Goal: Task Accomplishment & Management: Use online tool/utility

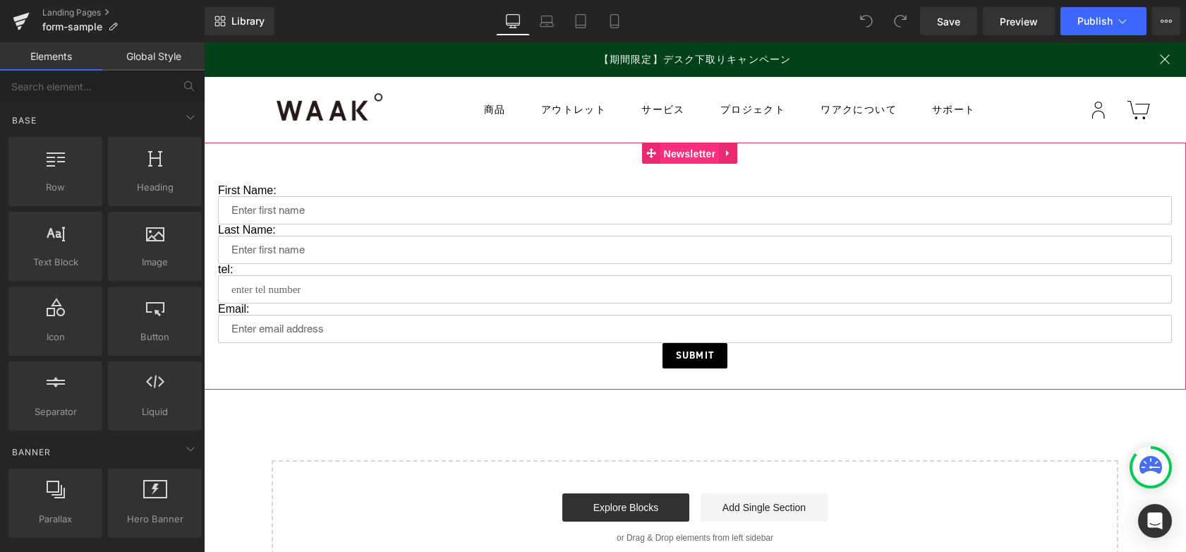
click at [694, 157] on span "Newsletter" at bounding box center [689, 153] width 59 height 21
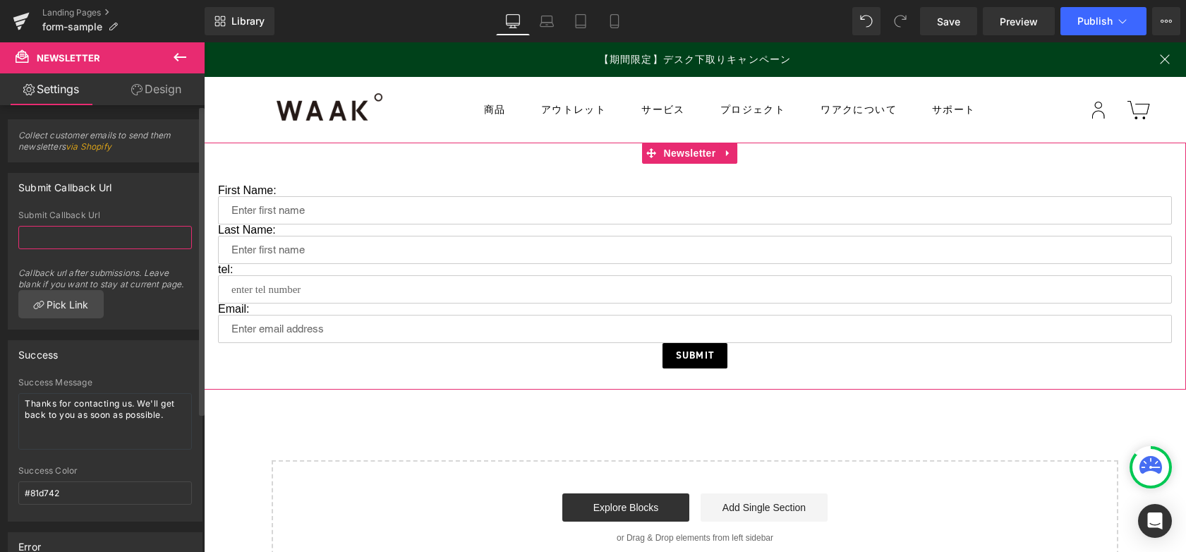
click at [125, 231] on input "text" at bounding box center [104, 237] width 173 height 23
drag, startPoint x: 126, startPoint y: 213, endPoint x: 18, endPoint y: 212, distance: 108.6
click at [18, 212] on div "Submit Callback Url" at bounding box center [104, 215] width 173 height 10
drag, startPoint x: 22, startPoint y: 187, endPoint x: 172, endPoint y: 293, distance: 184.1
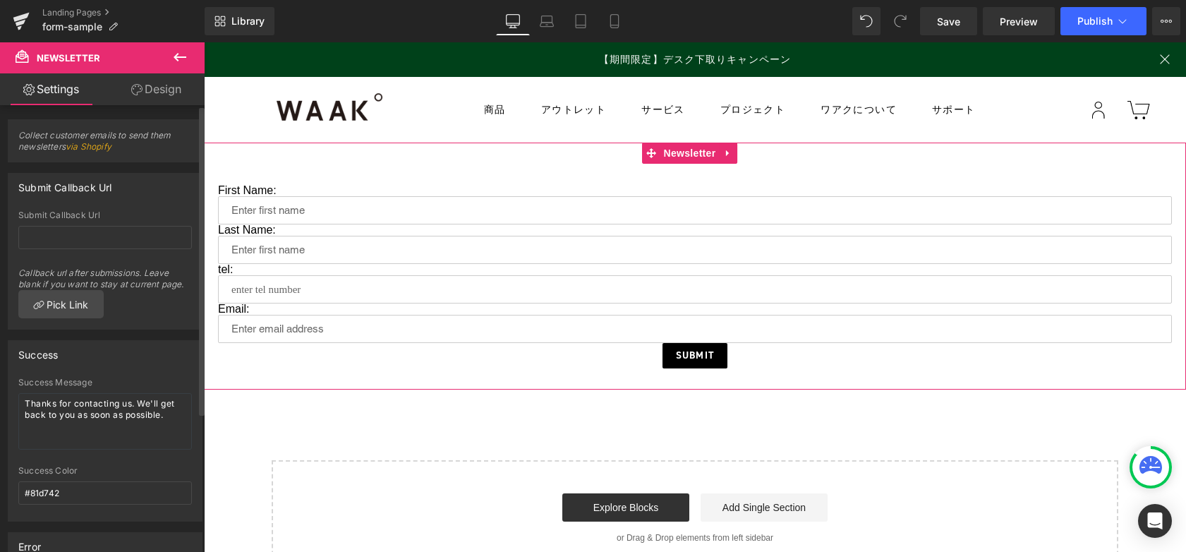
click at [159, 293] on div "Submit Callback Url Submit Callback Url Callback url after submissions. Leave b…" at bounding box center [105, 251] width 195 height 157
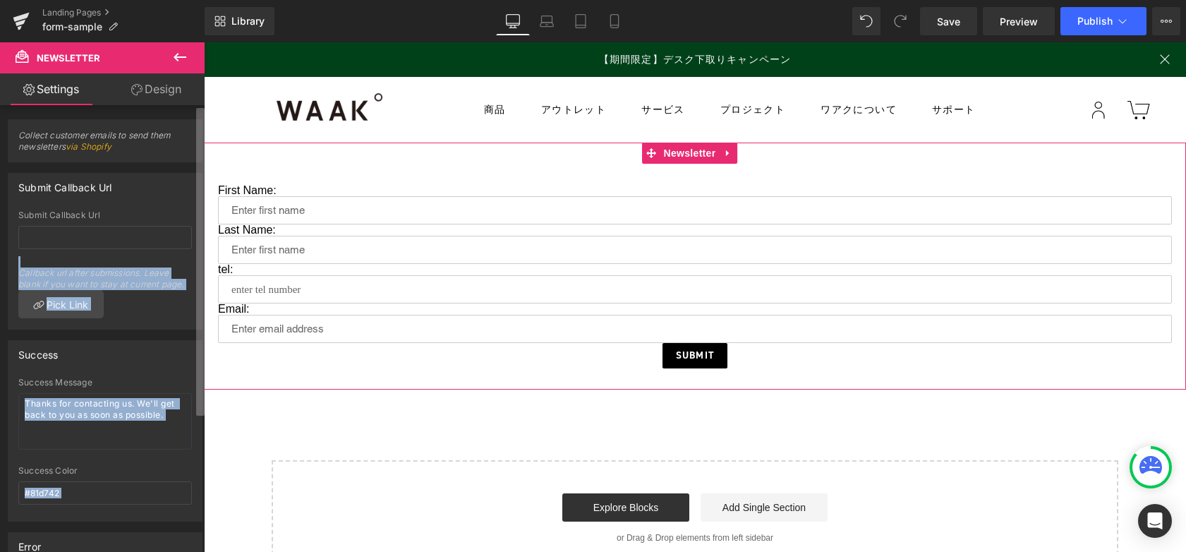
drag, startPoint x: 185, startPoint y: 288, endPoint x: 198, endPoint y: 284, distance: 13.9
click at [198, 284] on div "Collect customer emails to send them newsletters via Shopify Submit Callback Ur…" at bounding box center [102, 331] width 205 height 453
click at [199, 284] on b at bounding box center [202, 261] width 6 height 307
click at [178, 284] on div "Callback url after submissions. Leave blank if you want to stay at current page." at bounding box center [104, 273] width 173 height 34
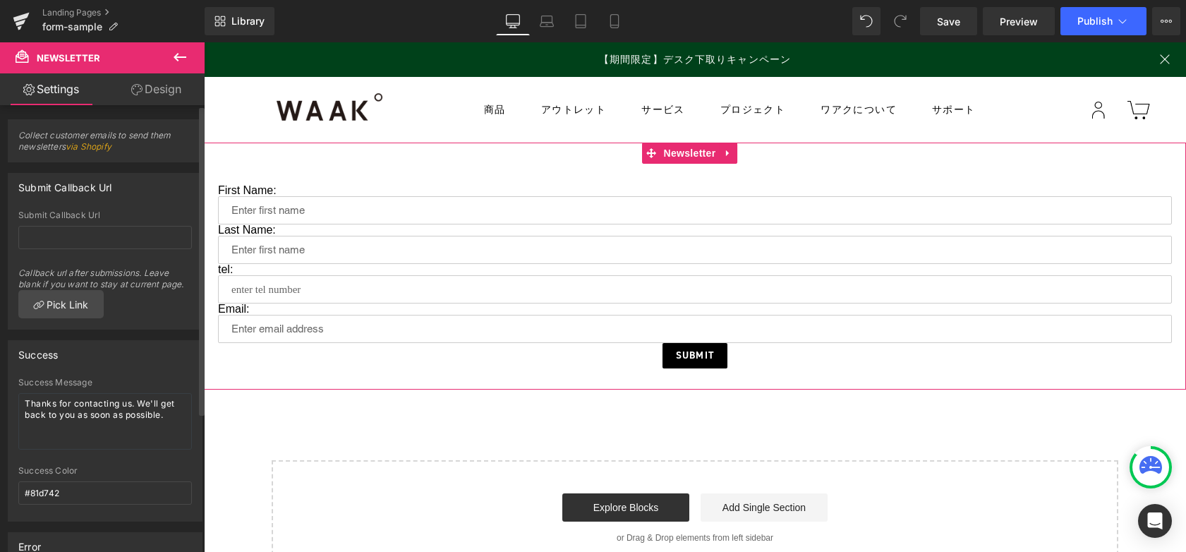
click at [185, 284] on div "Submit Callback Url Callback url after submissions. Leave blank if you want to …" at bounding box center [104, 269] width 193 height 118
click at [63, 313] on link "Pick Link" at bounding box center [60, 304] width 85 height 28
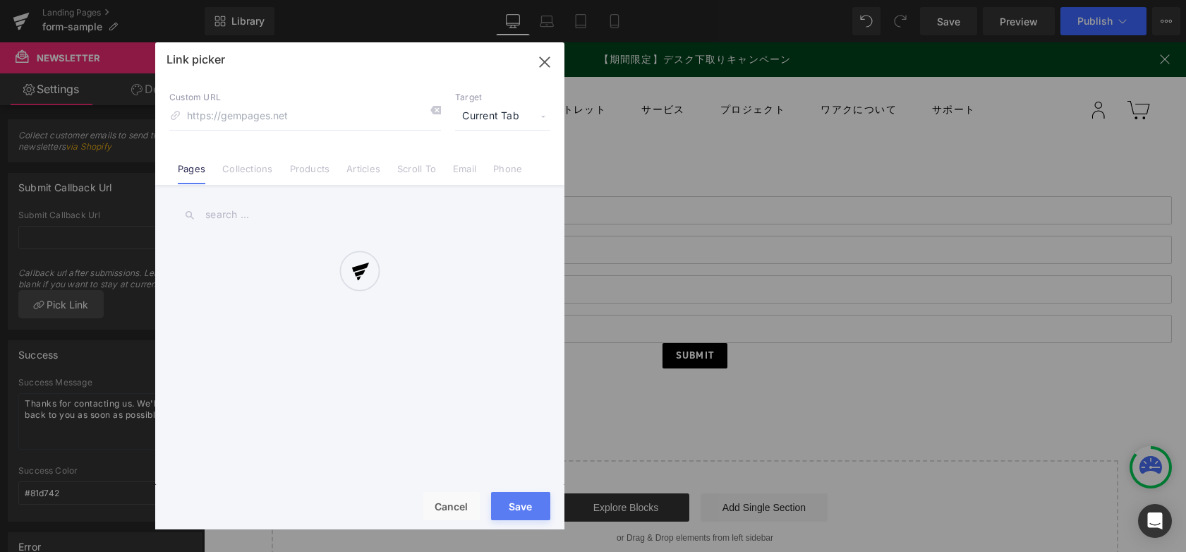
click at [540, 66] on div at bounding box center [359, 285] width 409 height 487
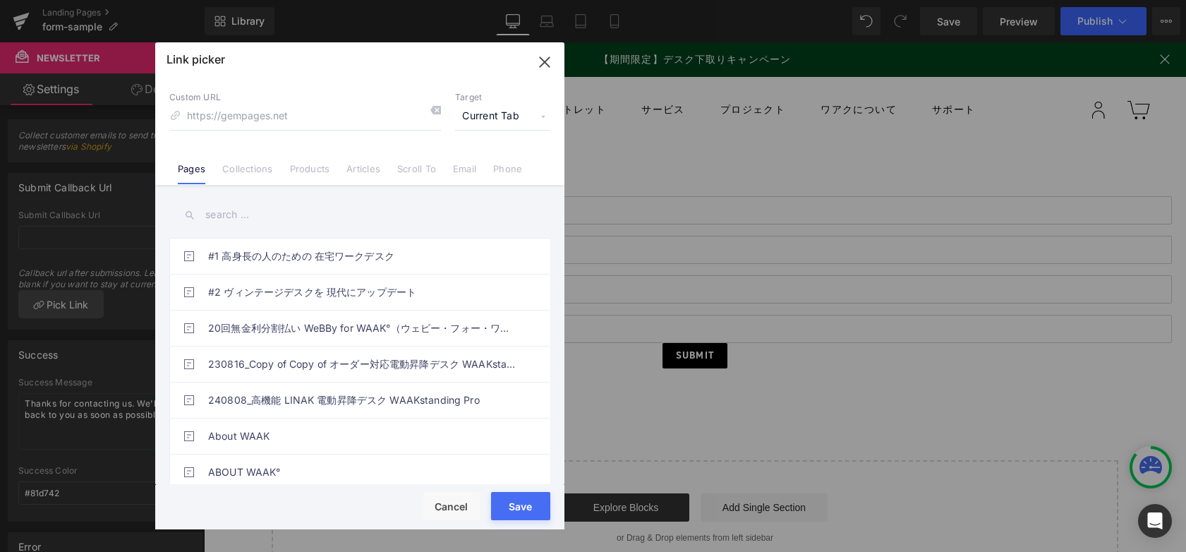
click at [544, 61] on icon "button" at bounding box center [544, 61] width 9 height 9
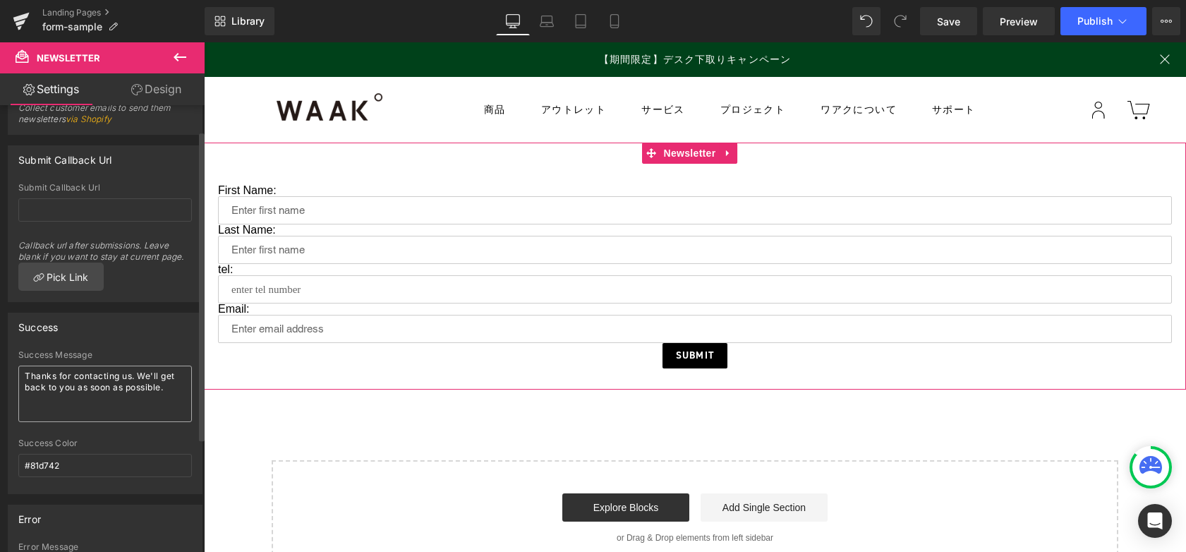
scroll to position [37, 0]
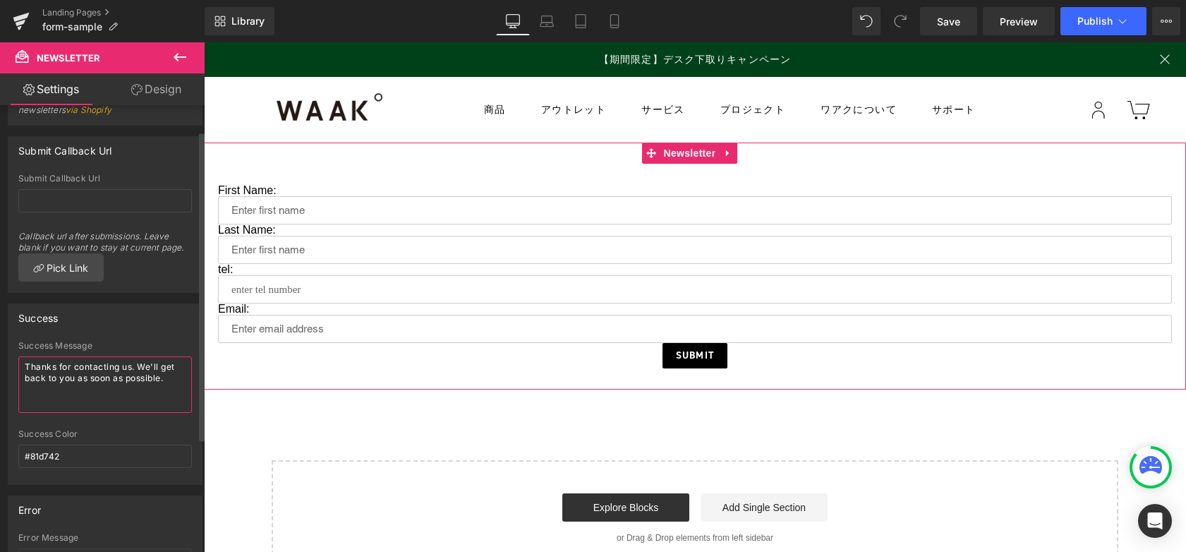
drag, startPoint x: 179, startPoint y: 394, endPoint x: 15, endPoint y: 365, distance: 167.0
click at [14, 365] on div "Success Message Thanks for contacting us. We'll get back to you as soon as poss…" at bounding box center [104, 412] width 193 height 143
drag, startPoint x: 59, startPoint y: 376, endPoint x: 73, endPoint y: 394, distance: 22.6
click at [60, 376] on textarea "Thanks for contacting us. We'll get back to you as soon as possible." at bounding box center [104, 384] width 173 height 56
click at [92, 454] on input "#81d742" at bounding box center [104, 455] width 173 height 23
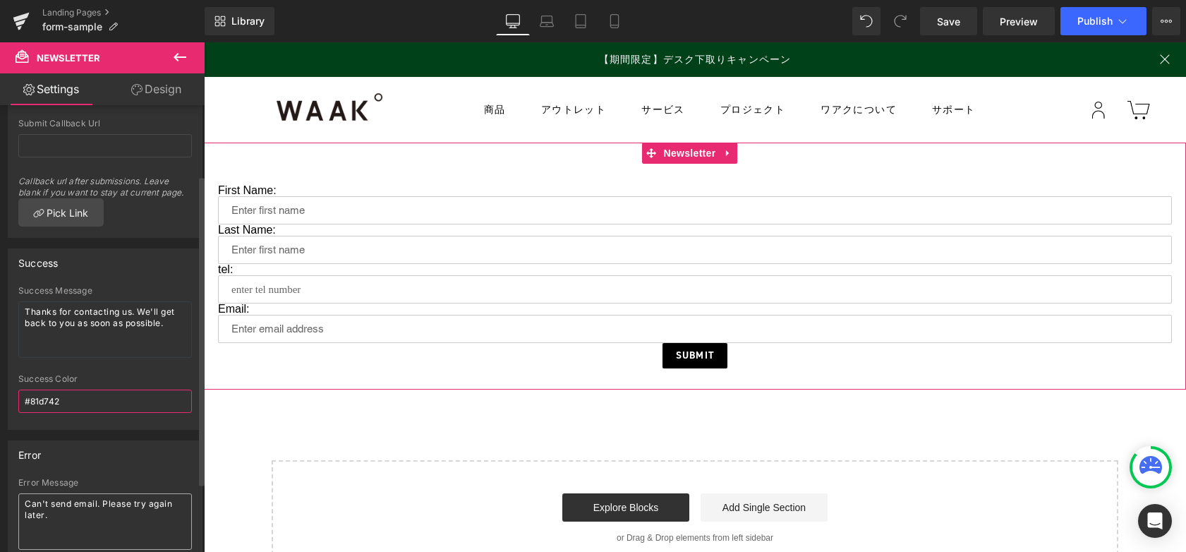
scroll to position [141, 0]
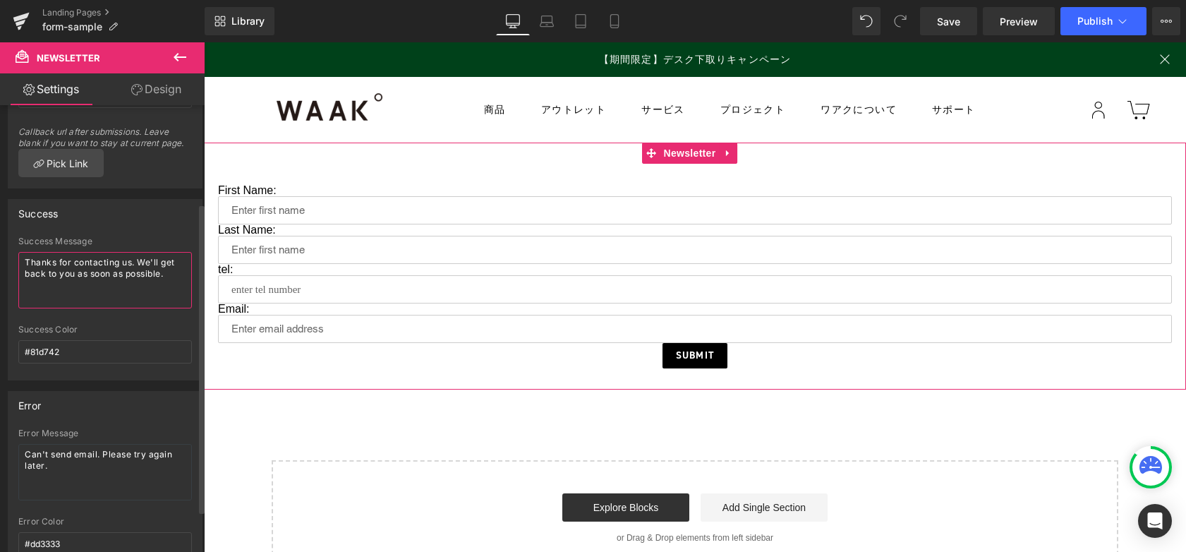
drag, startPoint x: 171, startPoint y: 276, endPoint x: 134, endPoint y: 262, distance: 40.0
click at [134, 262] on textarea "Thanks for contacting us. We'll get back to you as soon as possible." at bounding box center [104, 280] width 173 height 56
click at [126, 229] on div "Success Success Message Thanks for contacting us. We'll get back to you as soon…" at bounding box center [105, 289] width 195 height 181
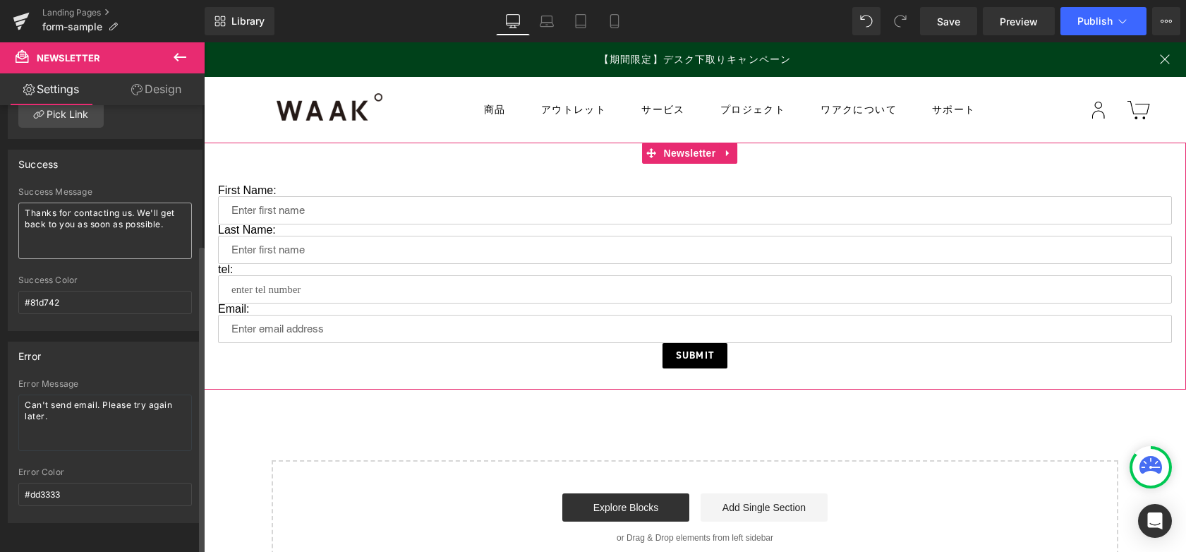
scroll to position [0, 0]
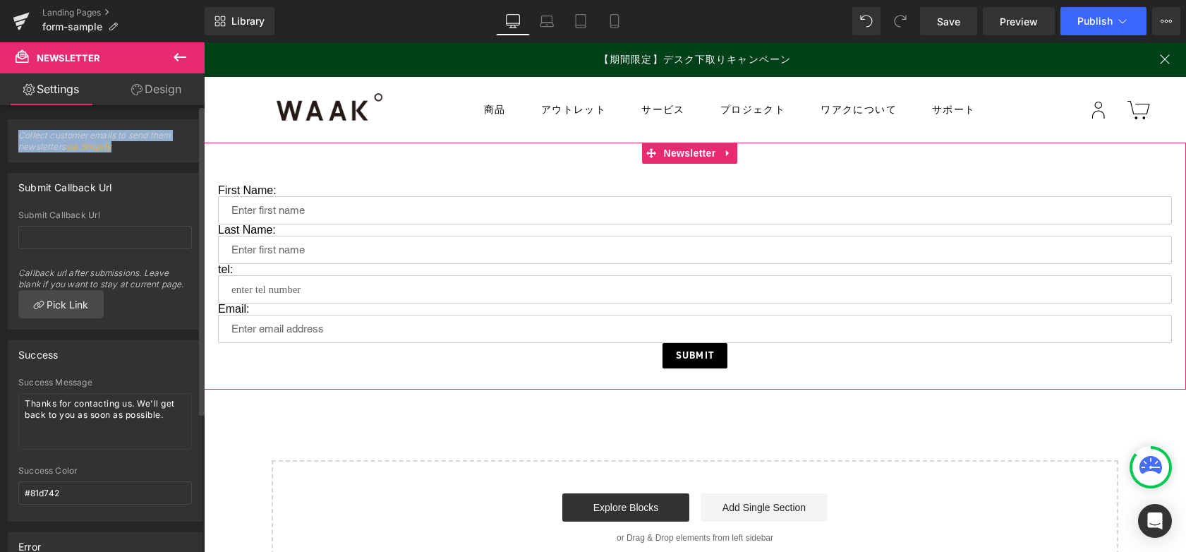
drag, startPoint x: 140, startPoint y: 151, endPoint x: 18, endPoint y: 130, distance: 123.8
click at [16, 130] on div "Collect customer emails to send them newsletters via Shopify" at bounding box center [104, 146] width 193 height 32
click at [155, 138] on span "Collect customer emails to send them newsletters via Shopify" at bounding box center [104, 146] width 173 height 32
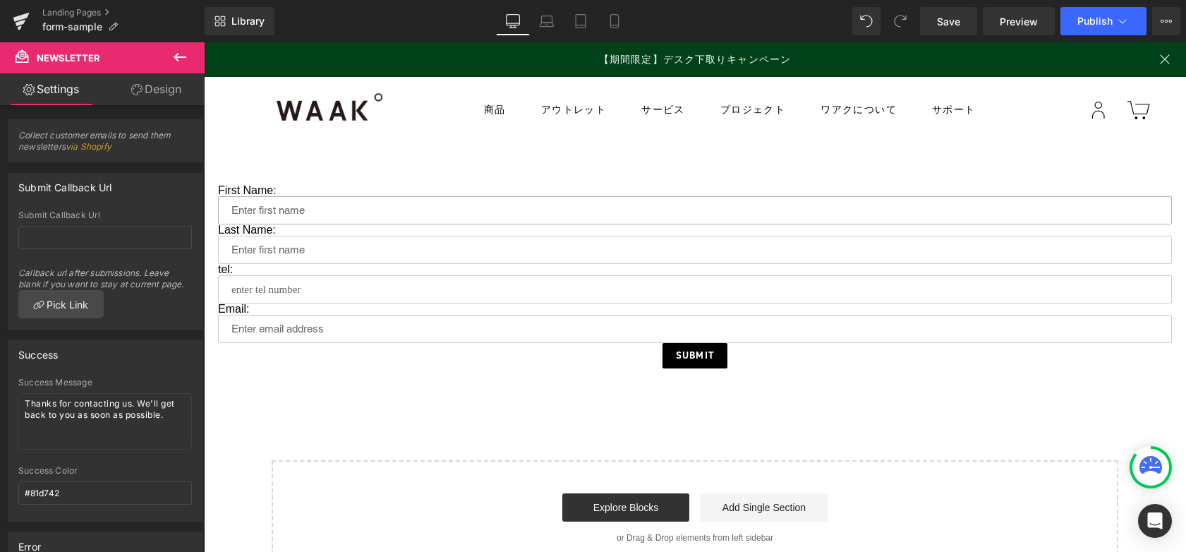
click at [393, 214] on input "text" at bounding box center [695, 210] width 954 height 28
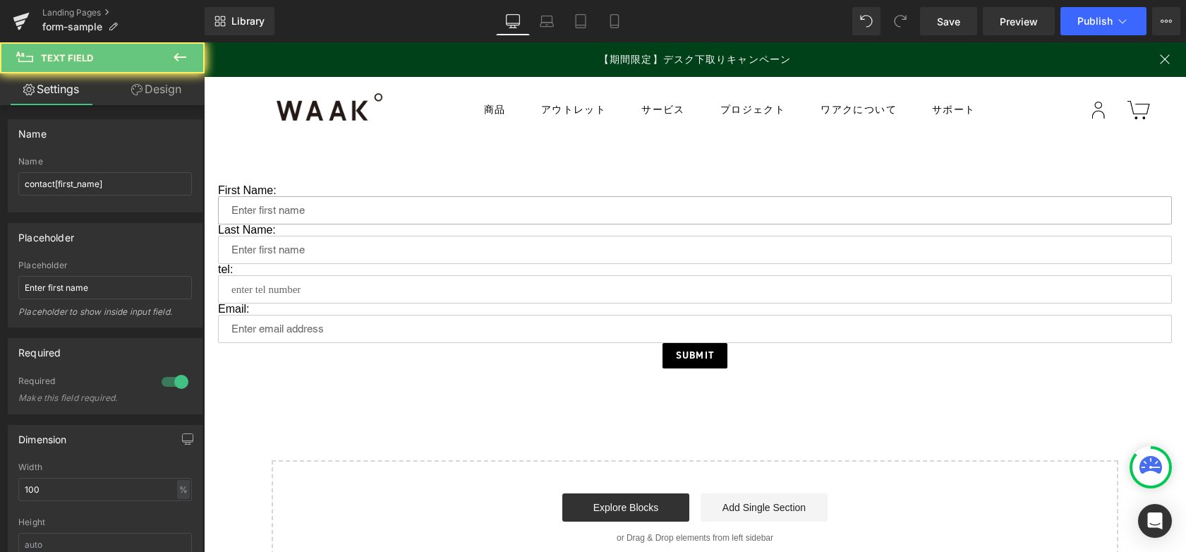
click at [514, 205] on input "text" at bounding box center [695, 210] width 954 height 28
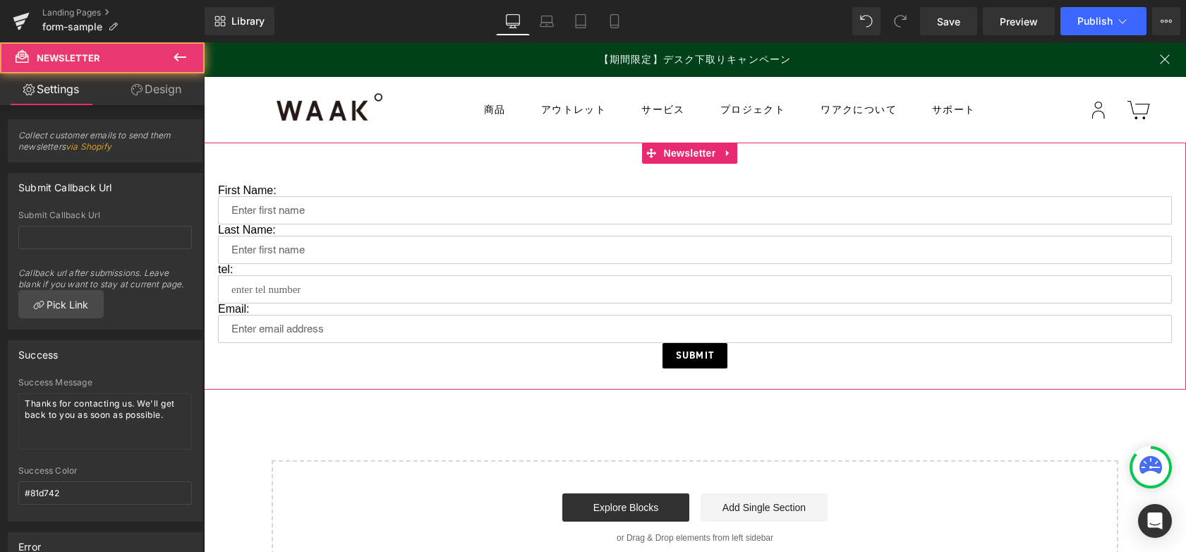
click at [391, 160] on div "First Name: Text Block Text Field Last Name: Text Block Text Field tel: Text Bl…" at bounding box center [695, 265] width 982 height 247
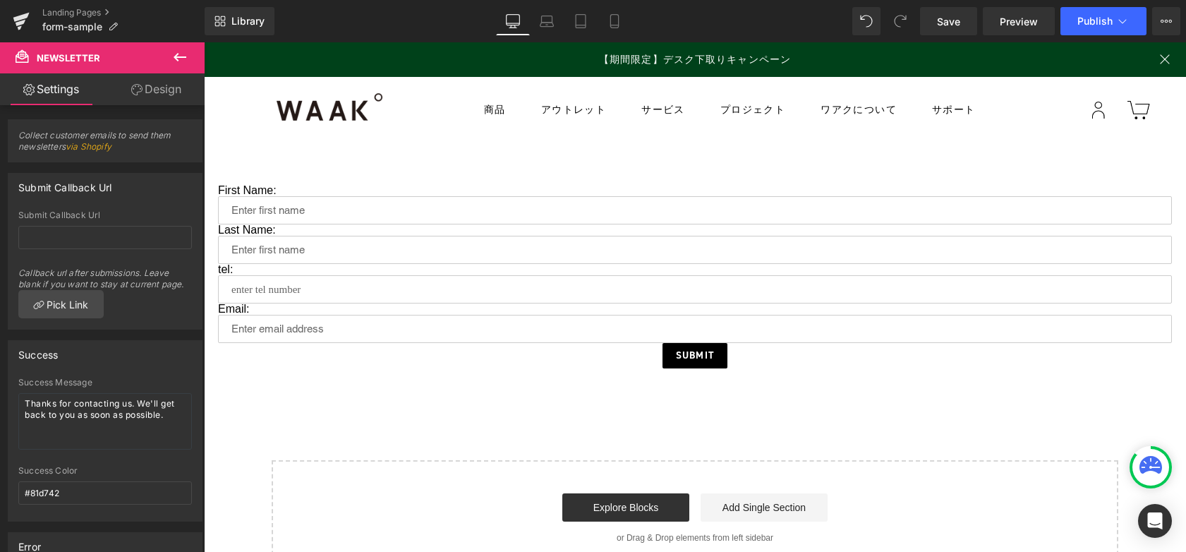
click at [170, 56] on button at bounding box center [179, 57] width 49 height 31
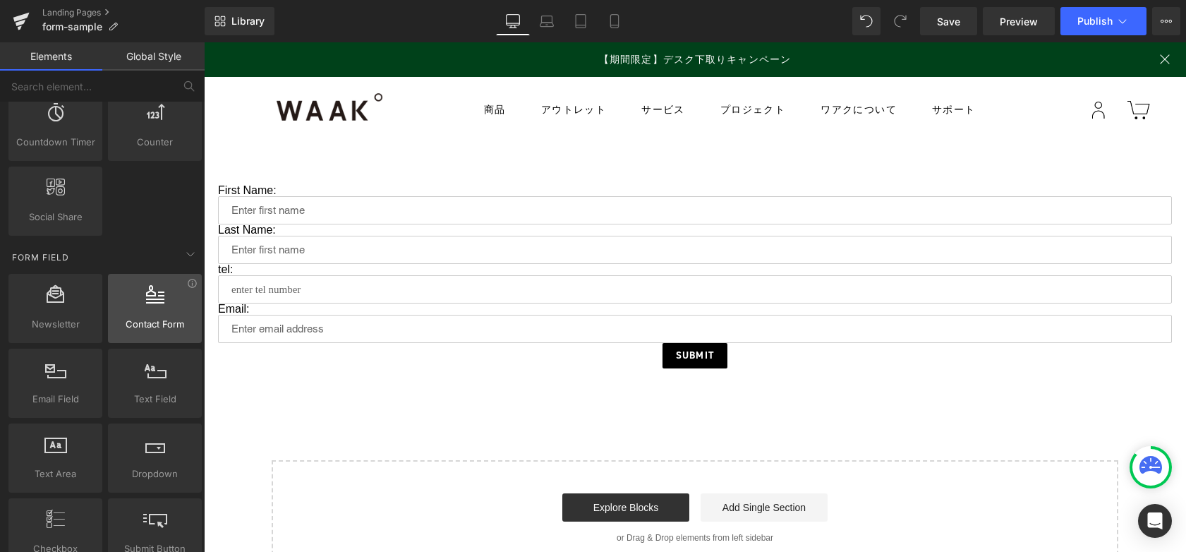
scroll to position [1958, 0]
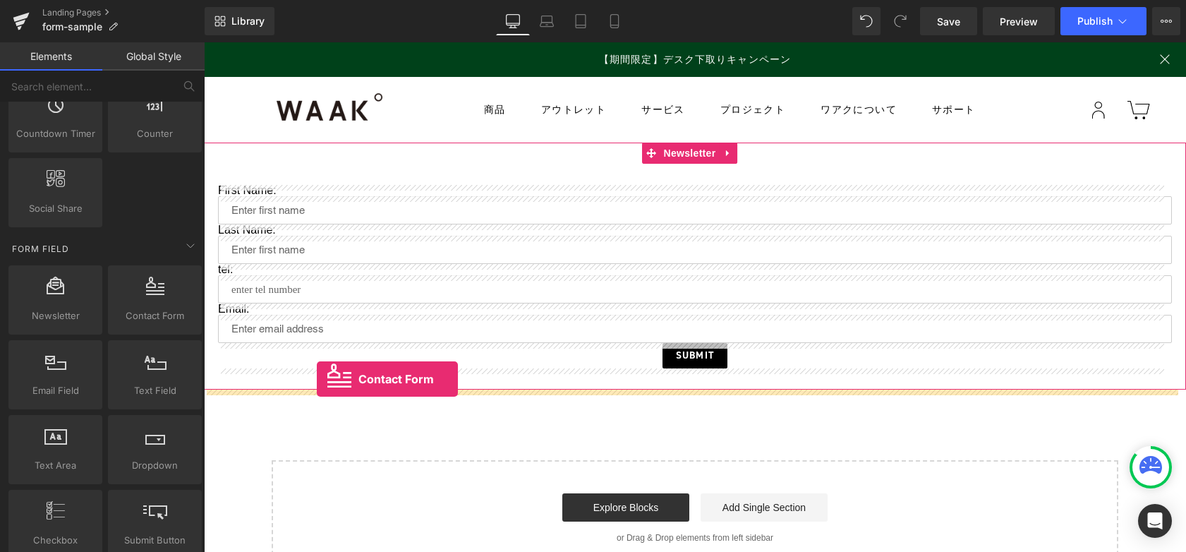
drag, startPoint x: 357, startPoint y: 338, endPoint x: 317, endPoint y: 379, distance: 57.4
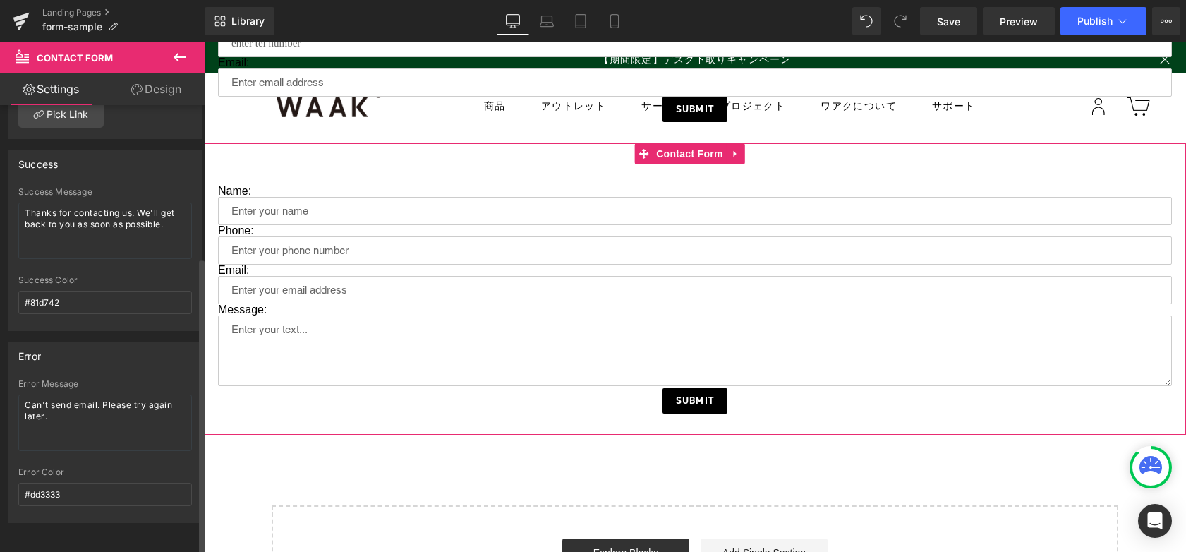
scroll to position [235, 0]
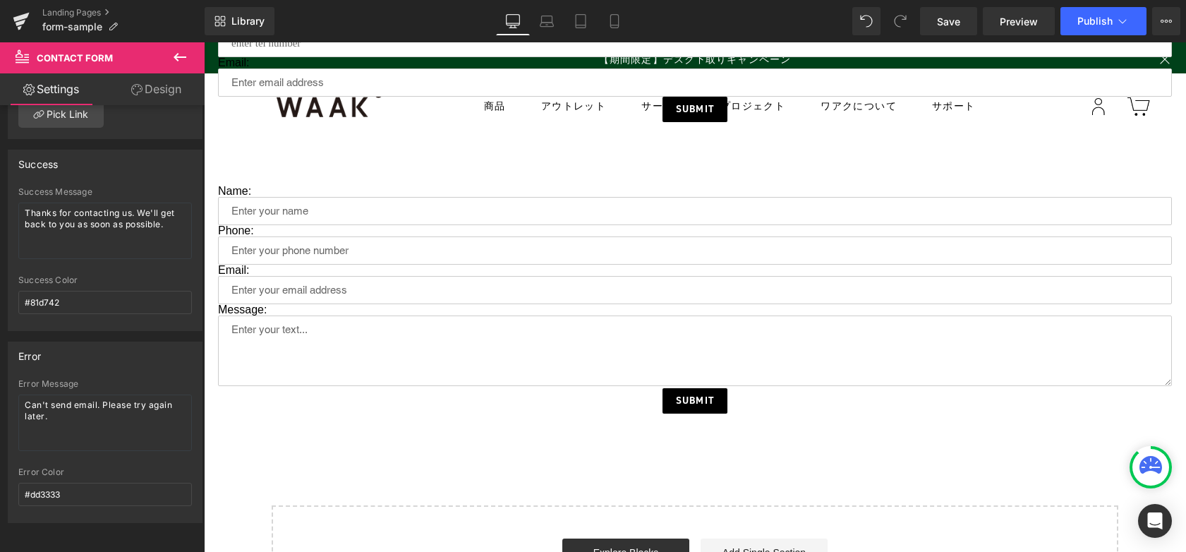
click at [184, 59] on icon at bounding box center [179, 57] width 17 height 17
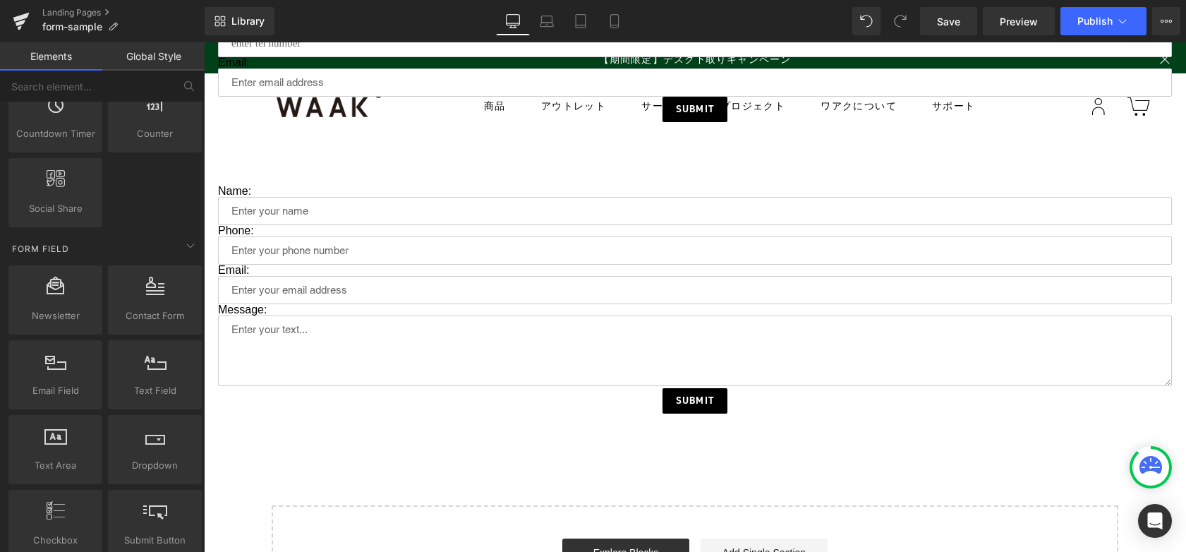
scroll to position [2661, 0]
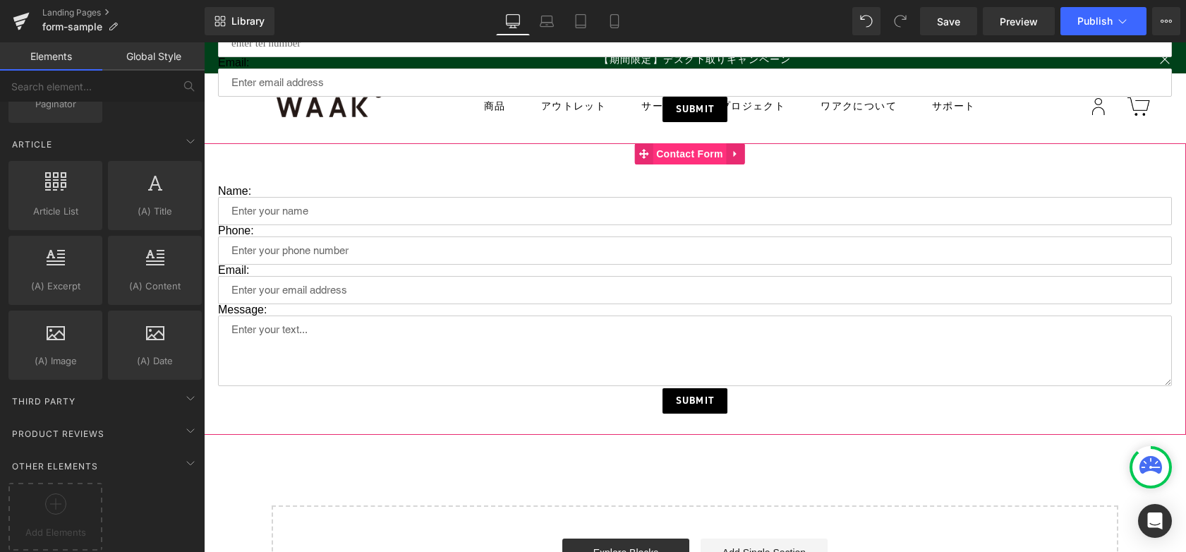
click at [689, 152] on span "Contact Form" at bounding box center [689, 153] width 74 height 21
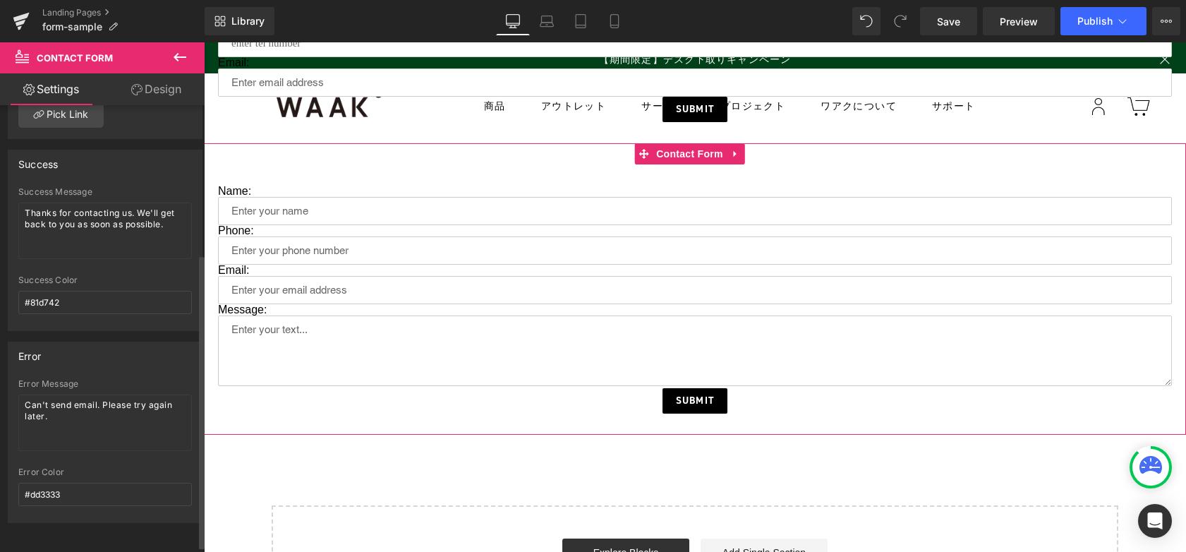
scroll to position [0, 0]
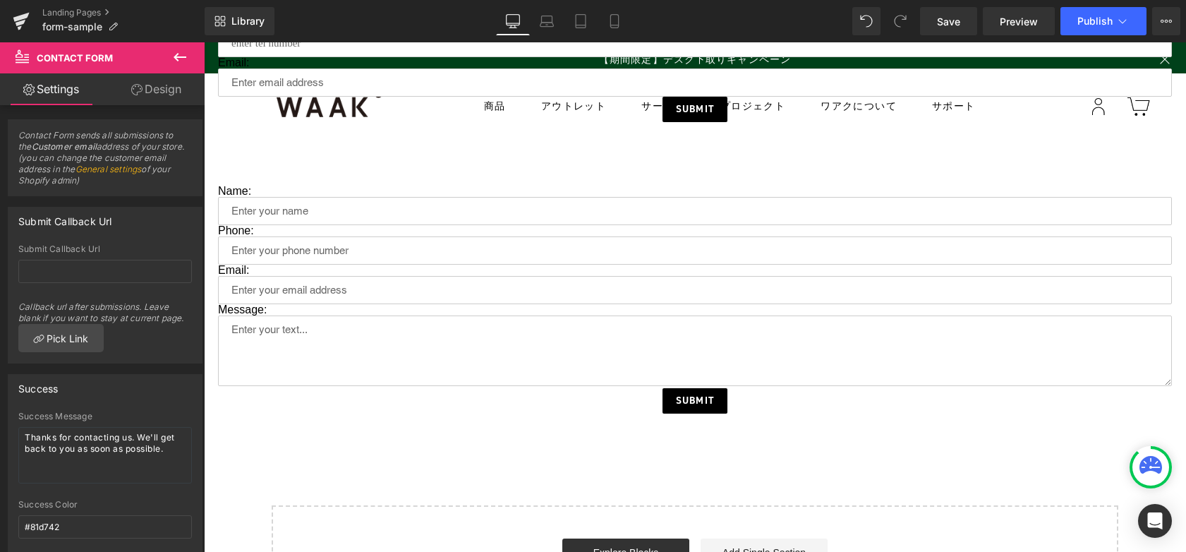
click at [181, 53] on icon at bounding box center [179, 57] width 17 height 17
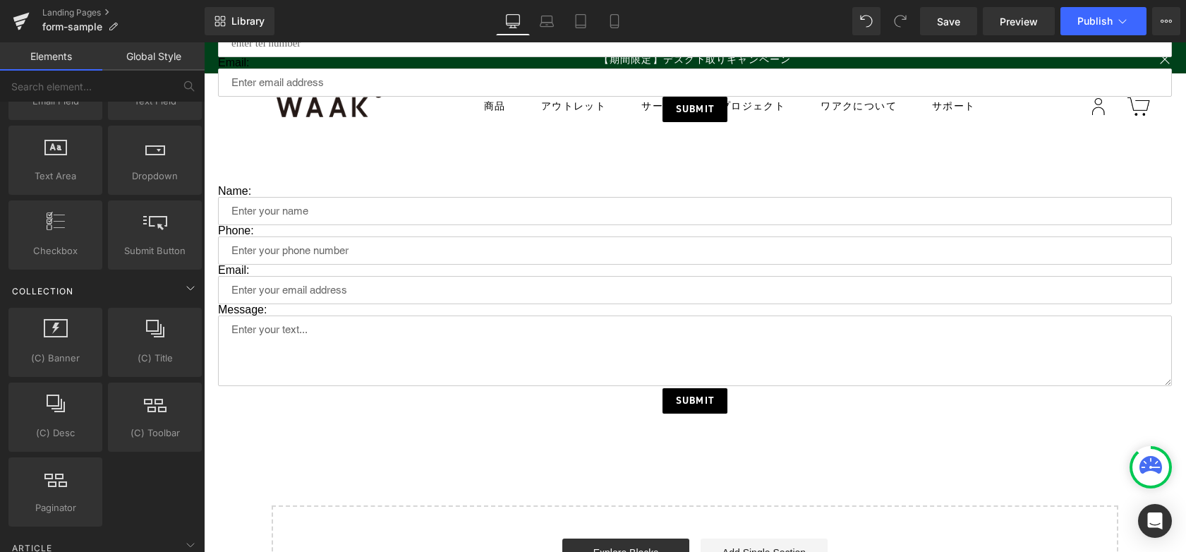
scroll to position [2214, 0]
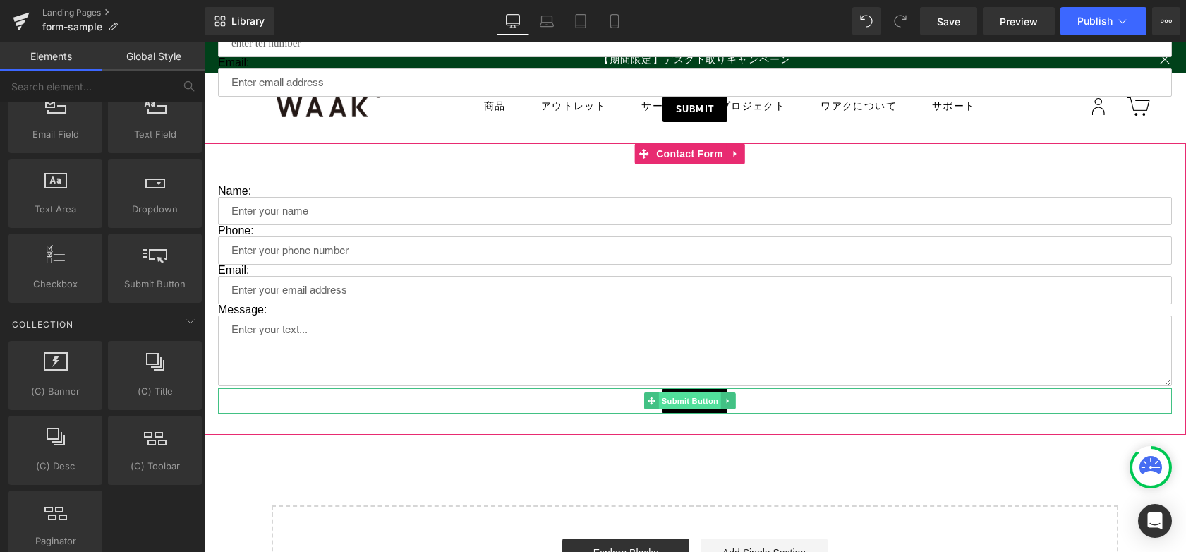
click at [670, 394] on span "Submit Button" at bounding box center [689, 400] width 62 height 17
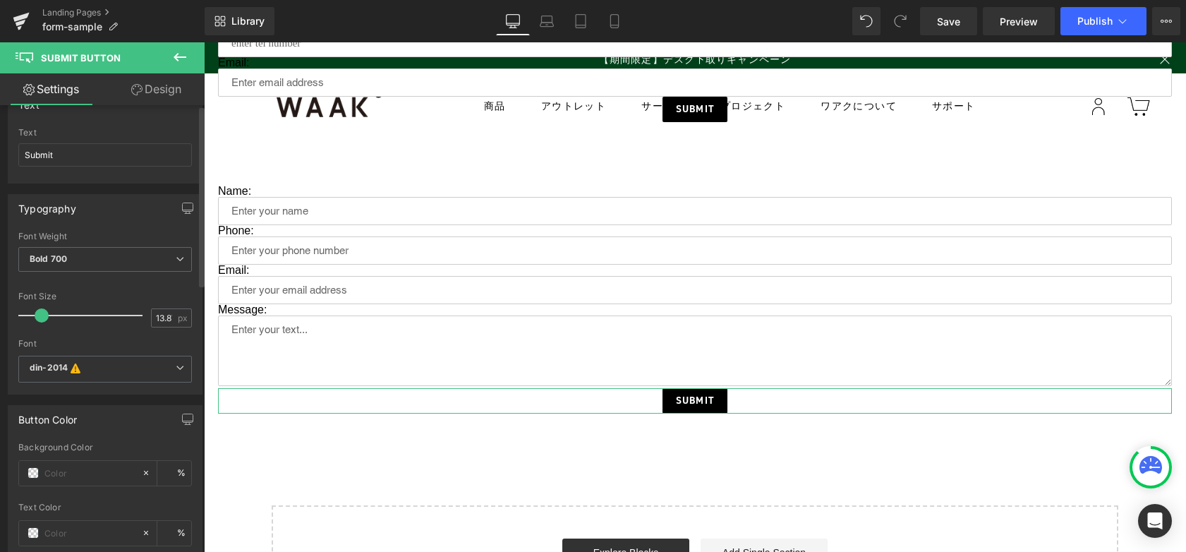
scroll to position [0, 0]
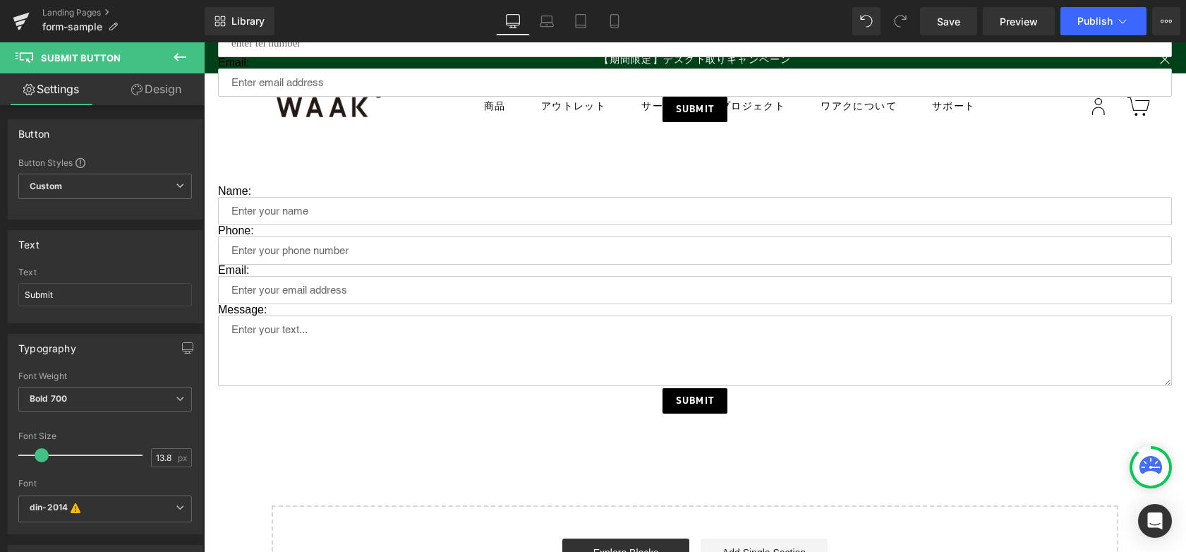
click at [181, 50] on icon at bounding box center [179, 57] width 17 height 17
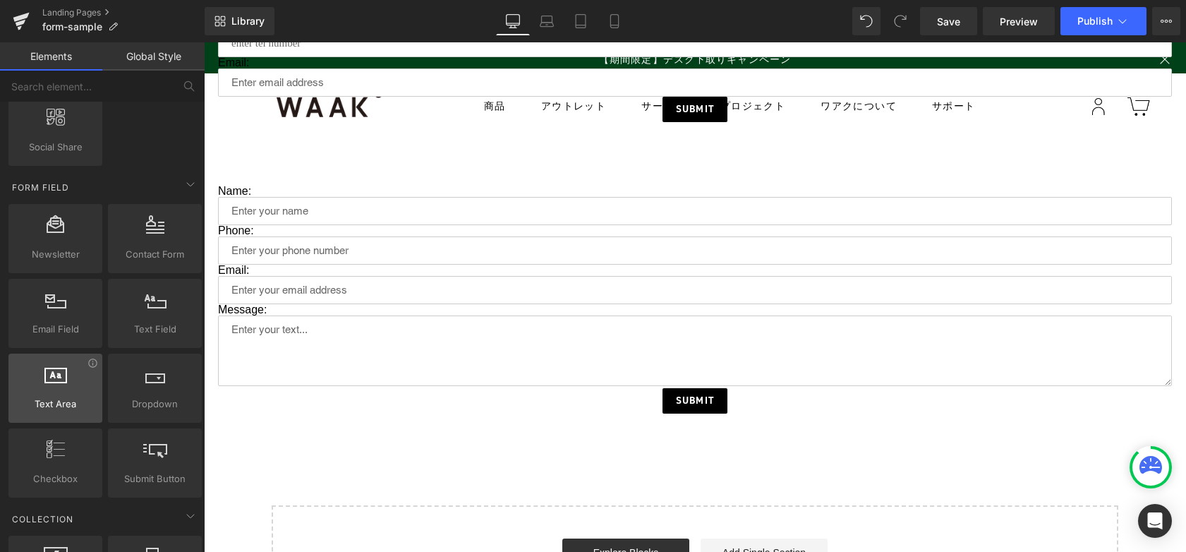
scroll to position [2028, 0]
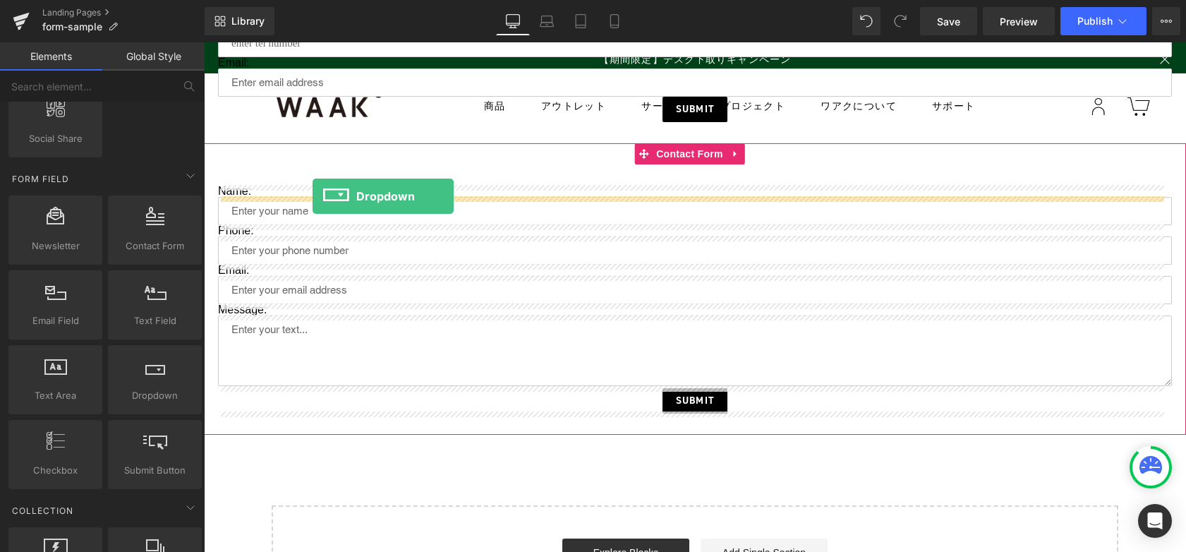
drag, startPoint x: 357, startPoint y: 429, endPoint x: 312, endPoint y: 196, distance: 236.9
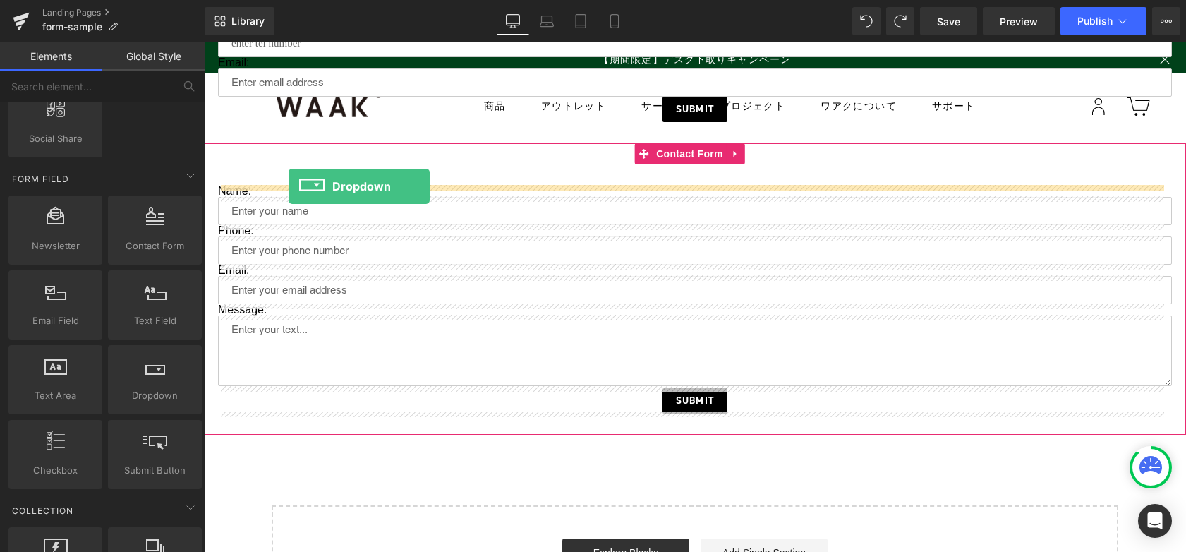
drag, startPoint x: 341, startPoint y: 420, endPoint x: 288, endPoint y: 185, distance: 240.7
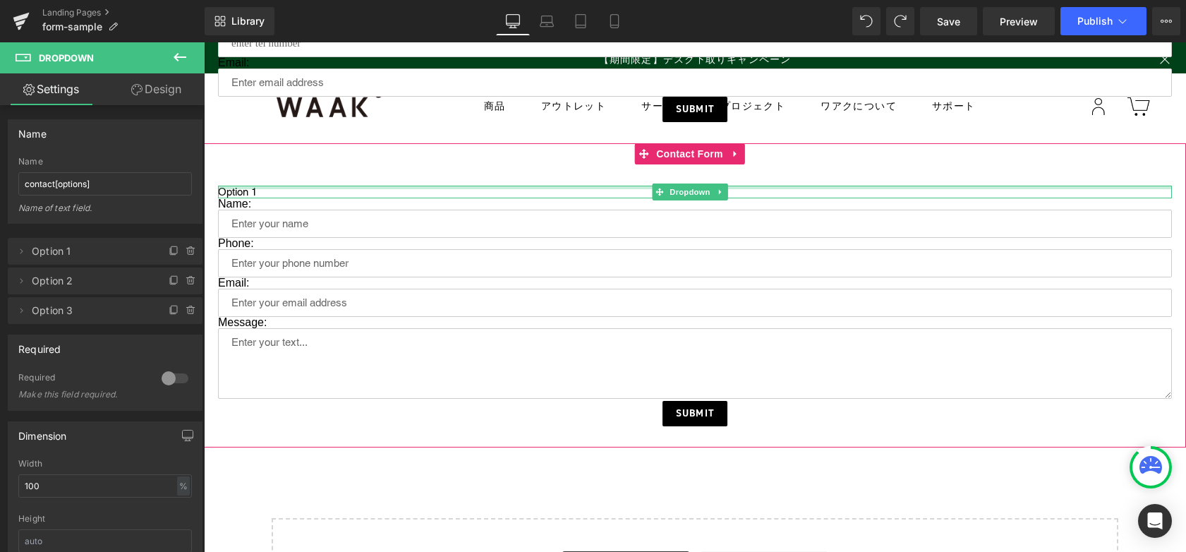
click at [269, 187] on div "Option 1 Option 2 Option 3 Dropdown" at bounding box center [695, 191] width 954 height 13
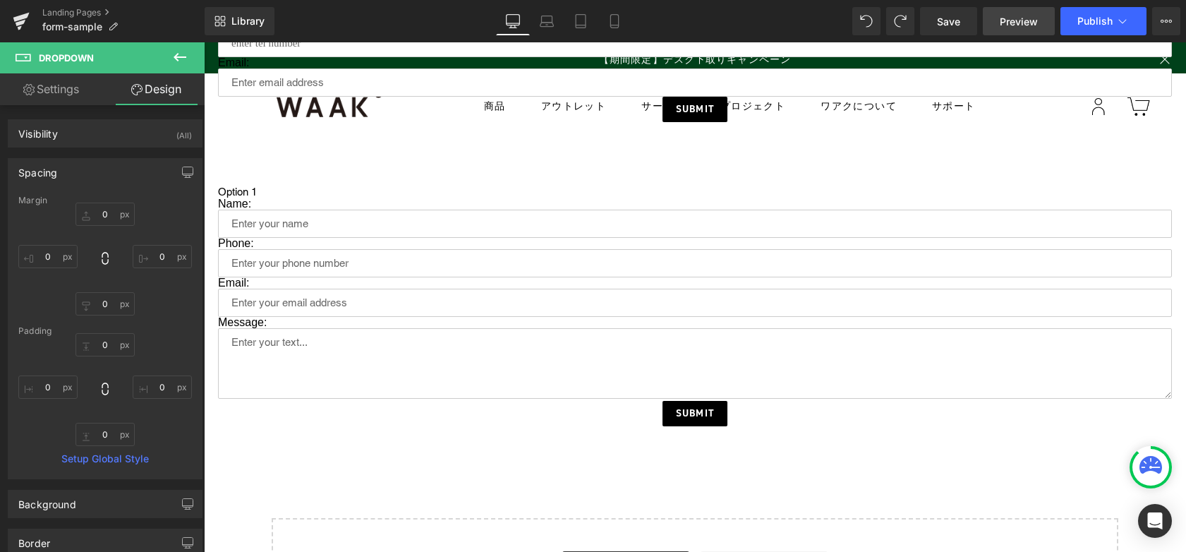
click at [1016, 25] on span "Preview" at bounding box center [1018, 21] width 38 height 15
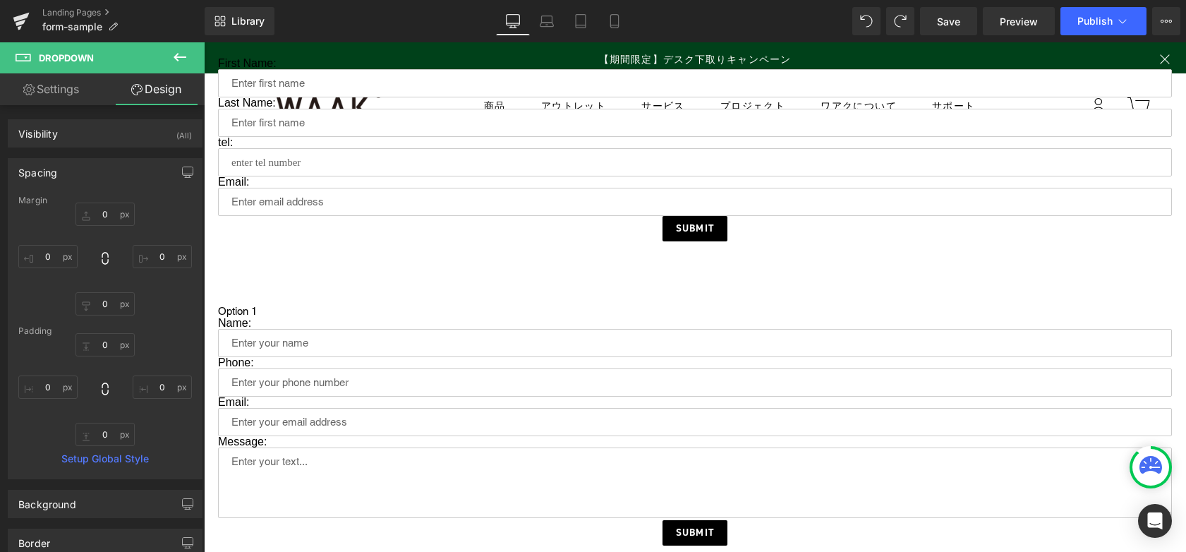
scroll to position [65, 0]
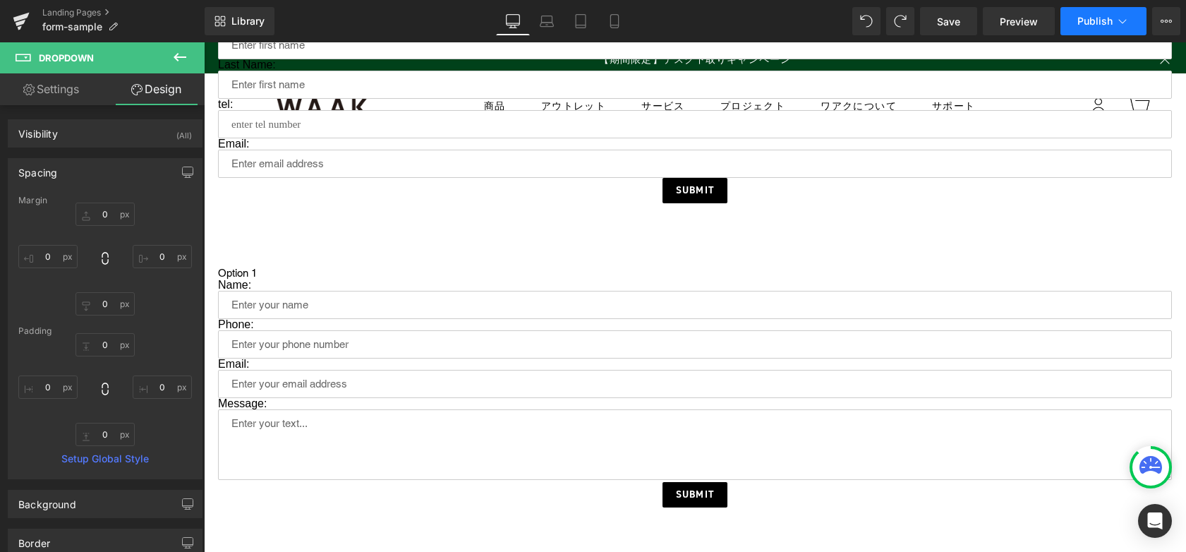
click at [1135, 26] on button "Publish" at bounding box center [1103, 21] width 86 height 28
click at [956, 20] on span "Save" at bounding box center [948, 21] width 23 height 15
